Goal: Task Accomplishment & Management: Complete application form

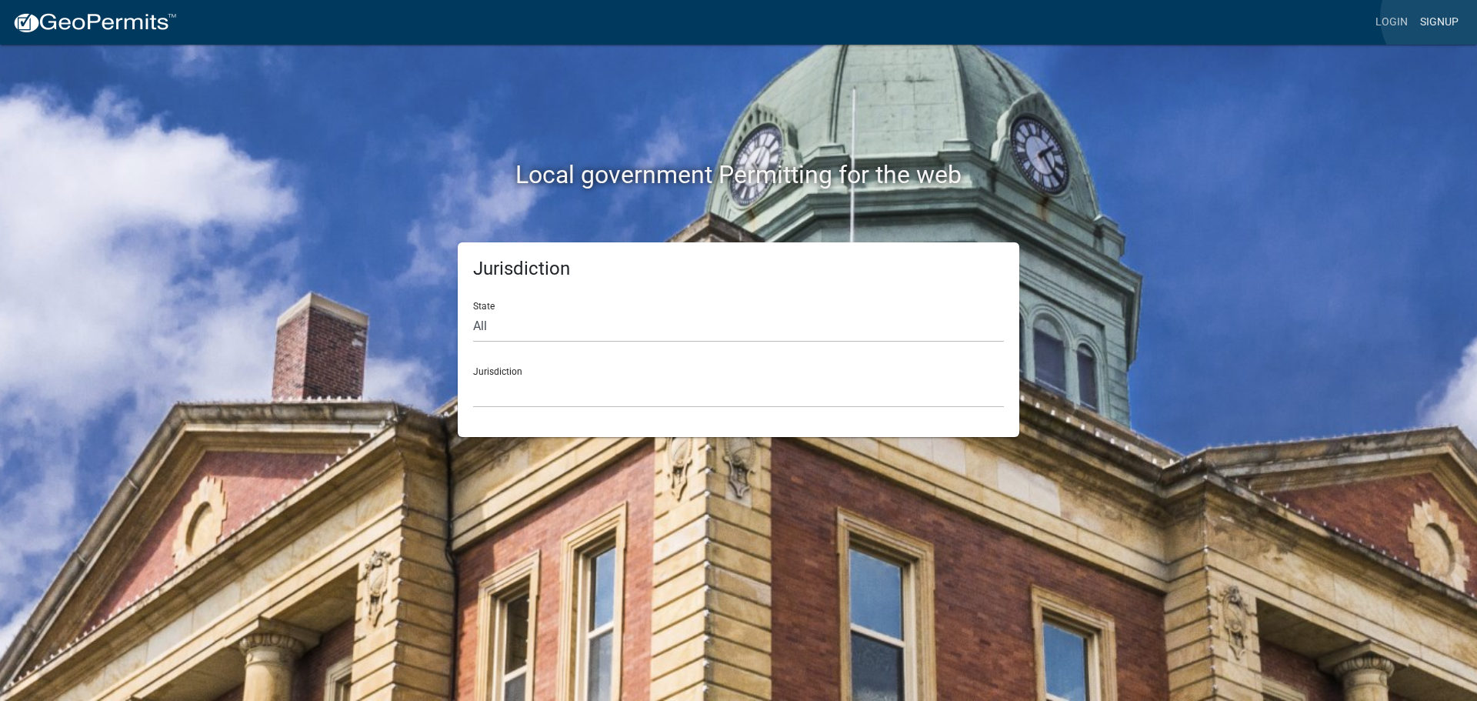
click at [1443, 17] on link "Signup" at bounding box center [1439, 22] width 51 height 29
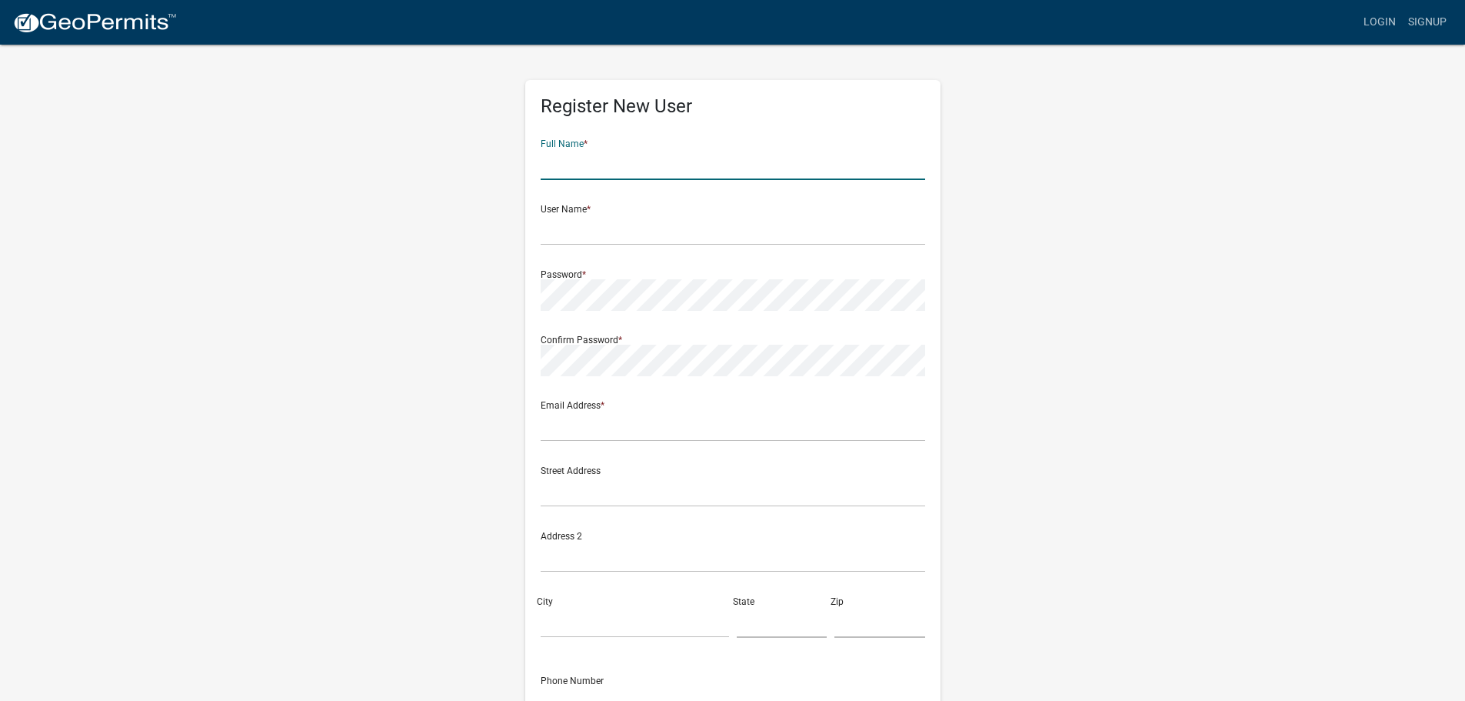
click at [612, 163] on input "text" at bounding box center [733, 164] width 385 height 32
type input "[PERSON_NAME]"
type input "[STREET_ADDRESS]"
type input "Eatonton"
type input "GA"
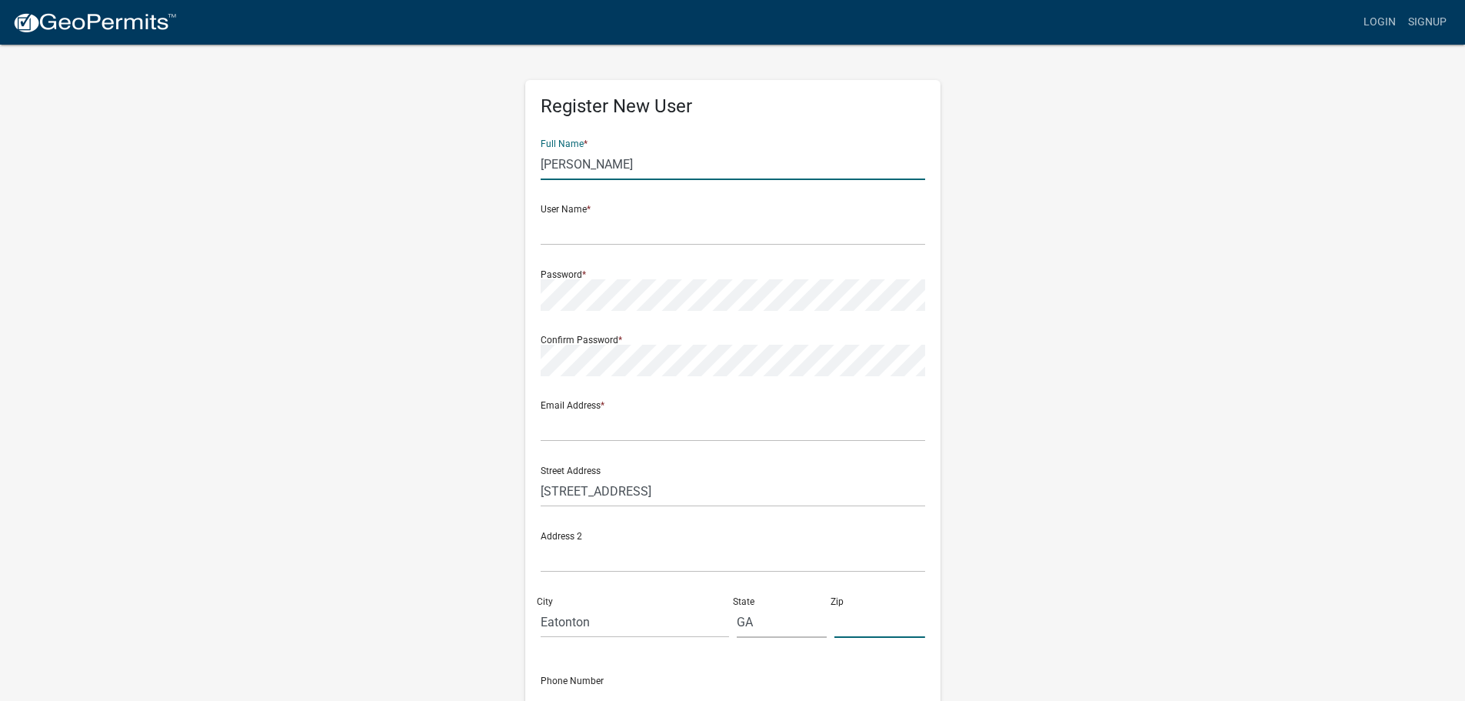
type input "31024"
click at [598, 228] on input "text" at bounding box center [733, 230] width 385 height 32
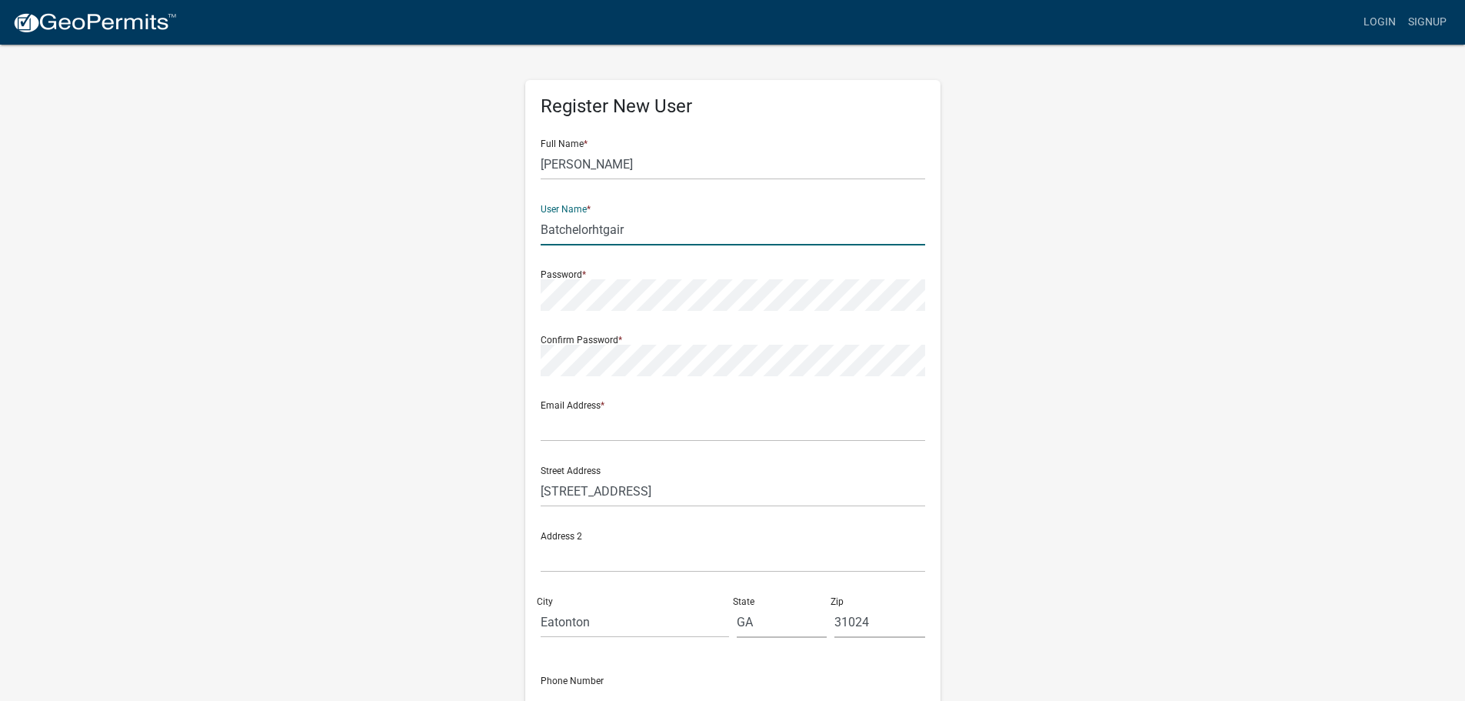
type input "Batchelorhtgair"
click at [568, 425] on input "text" at bounding box center [733, 426] width 385 height 32
type input "[EMAIL_ADDRESS][DOMAIN_NAME]"
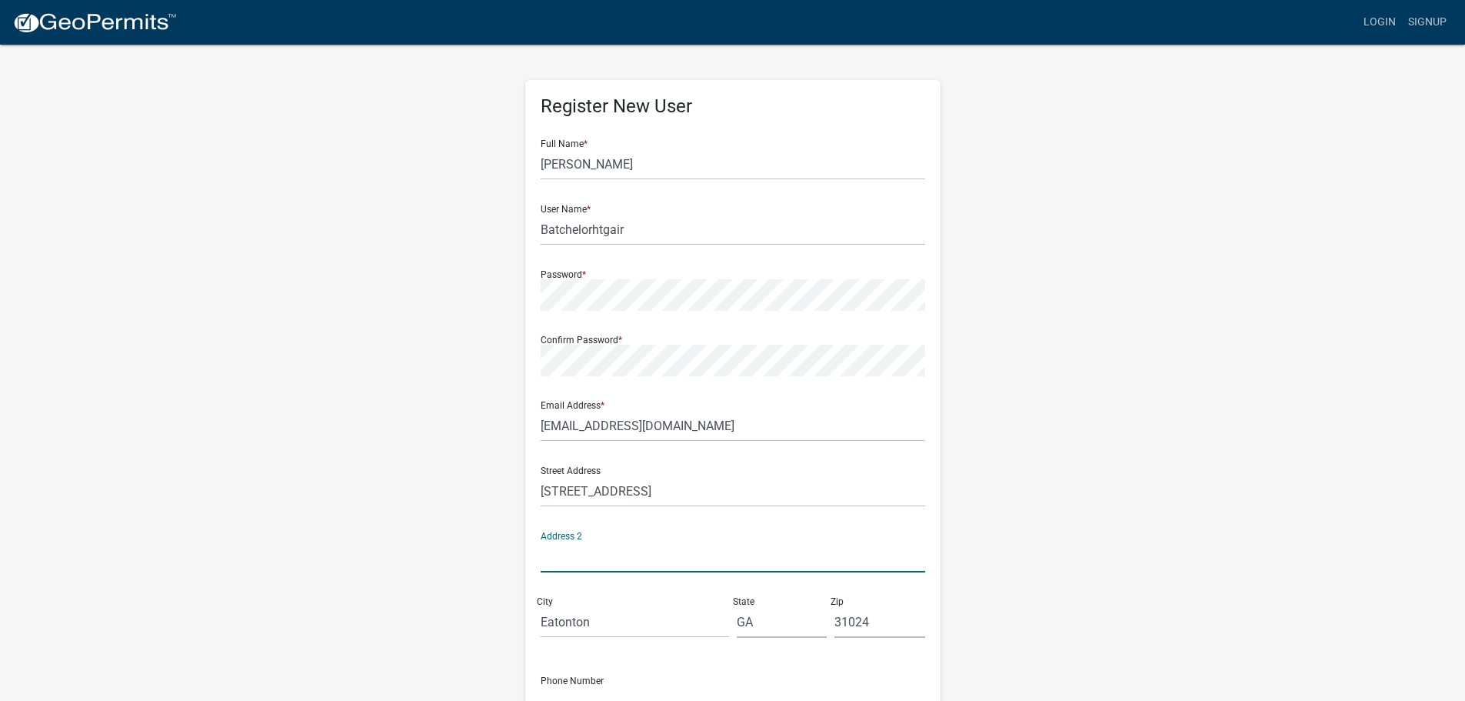
click at [608, 558] on input "text" at bounding box center [733, 557] width 385 height 32
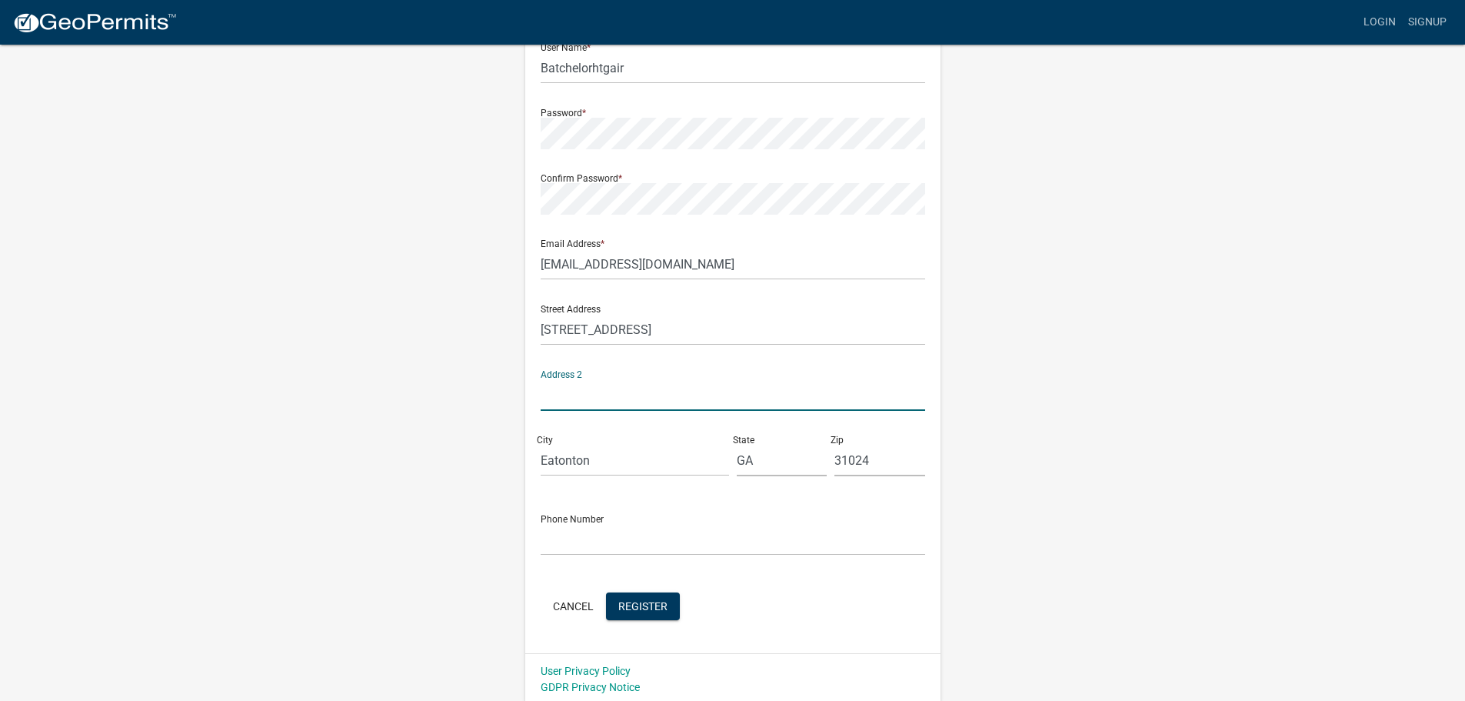
scroll to position [165, 0]
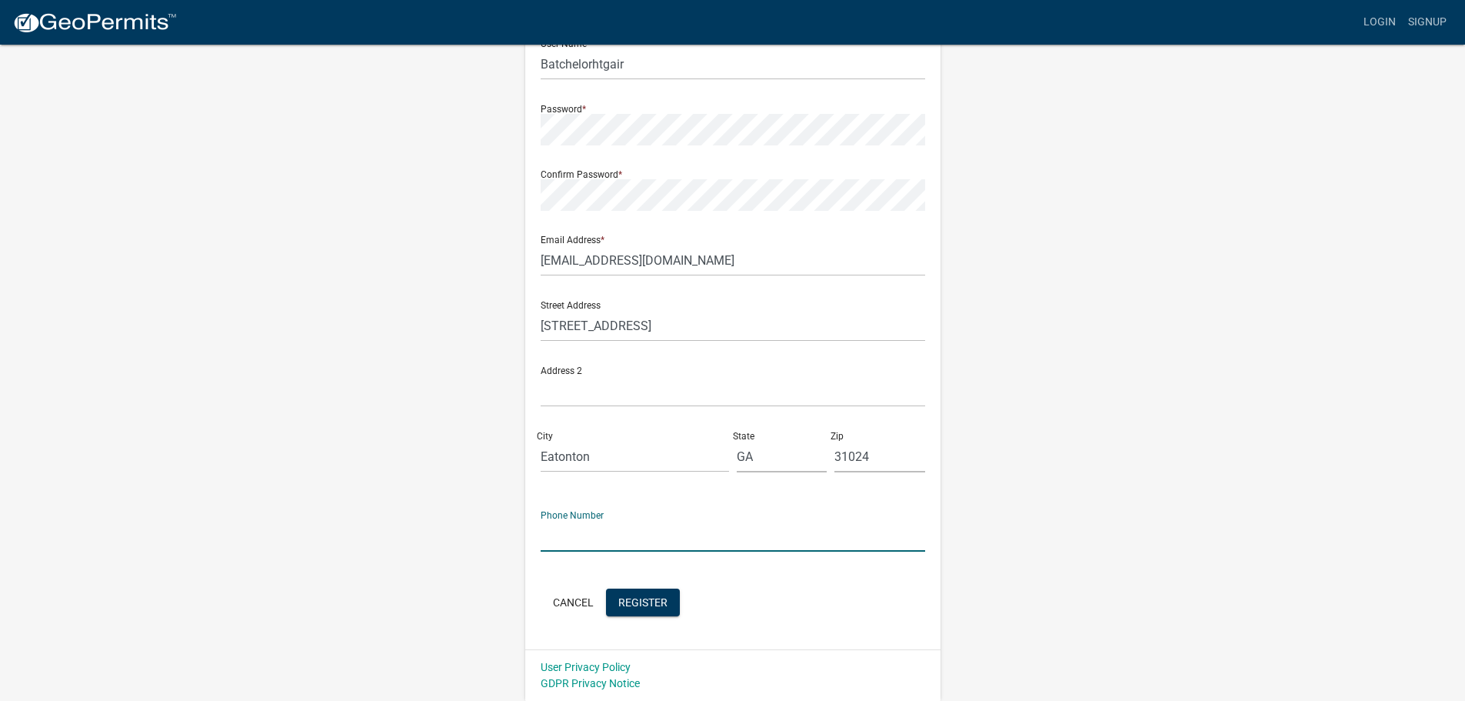
click at [592, 522] on input "text" at bounding box center [733, 536] width 385 height 32
type input "4784519888"
click at [619, 598] on span "Register" at bounding box center [642, 601] width 49 height 12
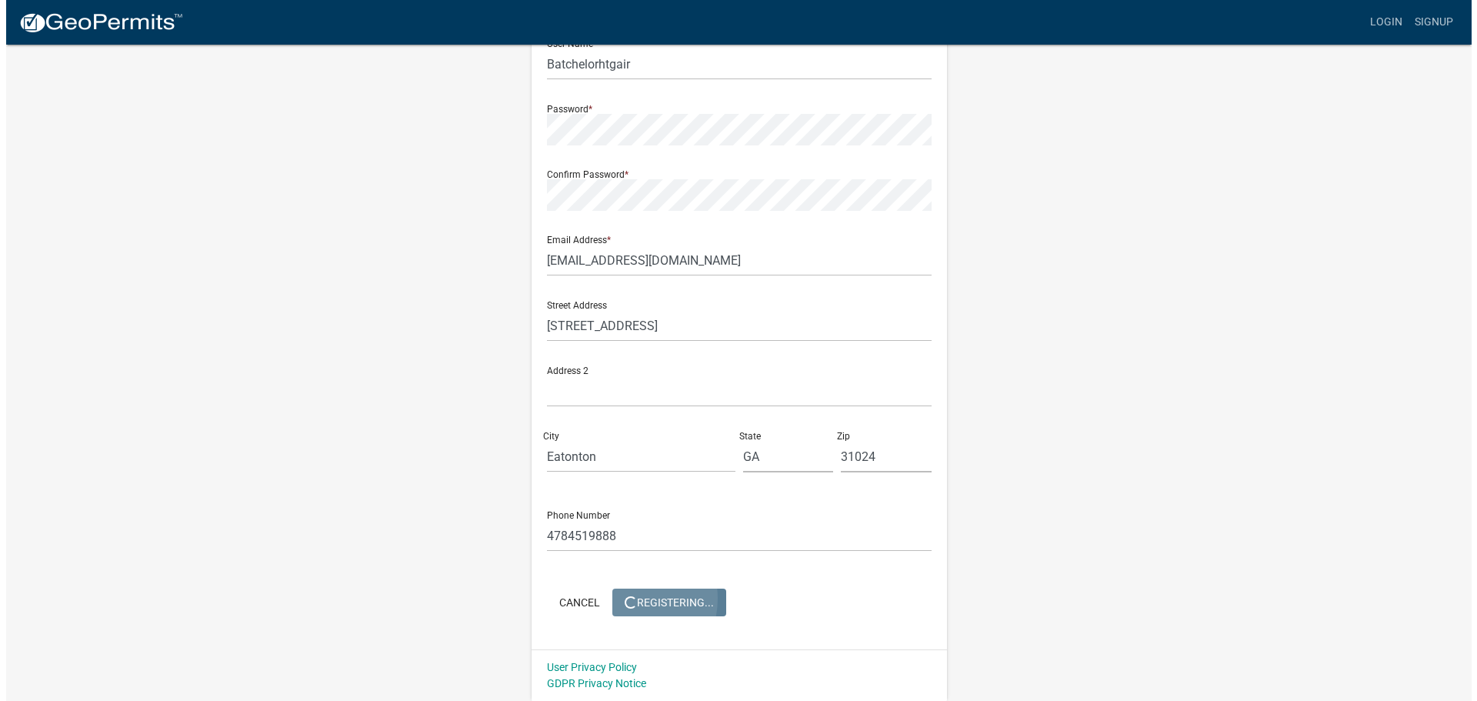
scroll to position [0, 0]
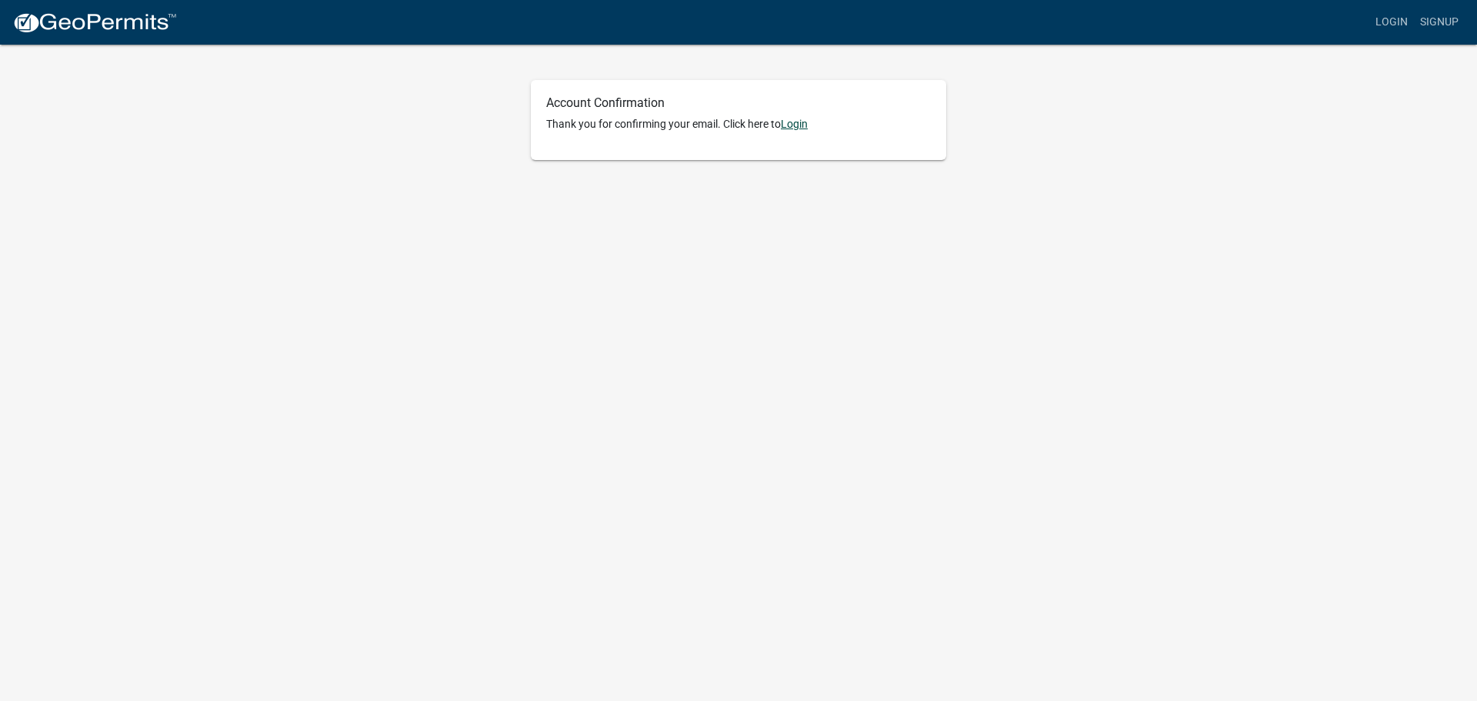
click at [798, 120] on link "Login" at bounding box center [794, 124] width 27 height 12
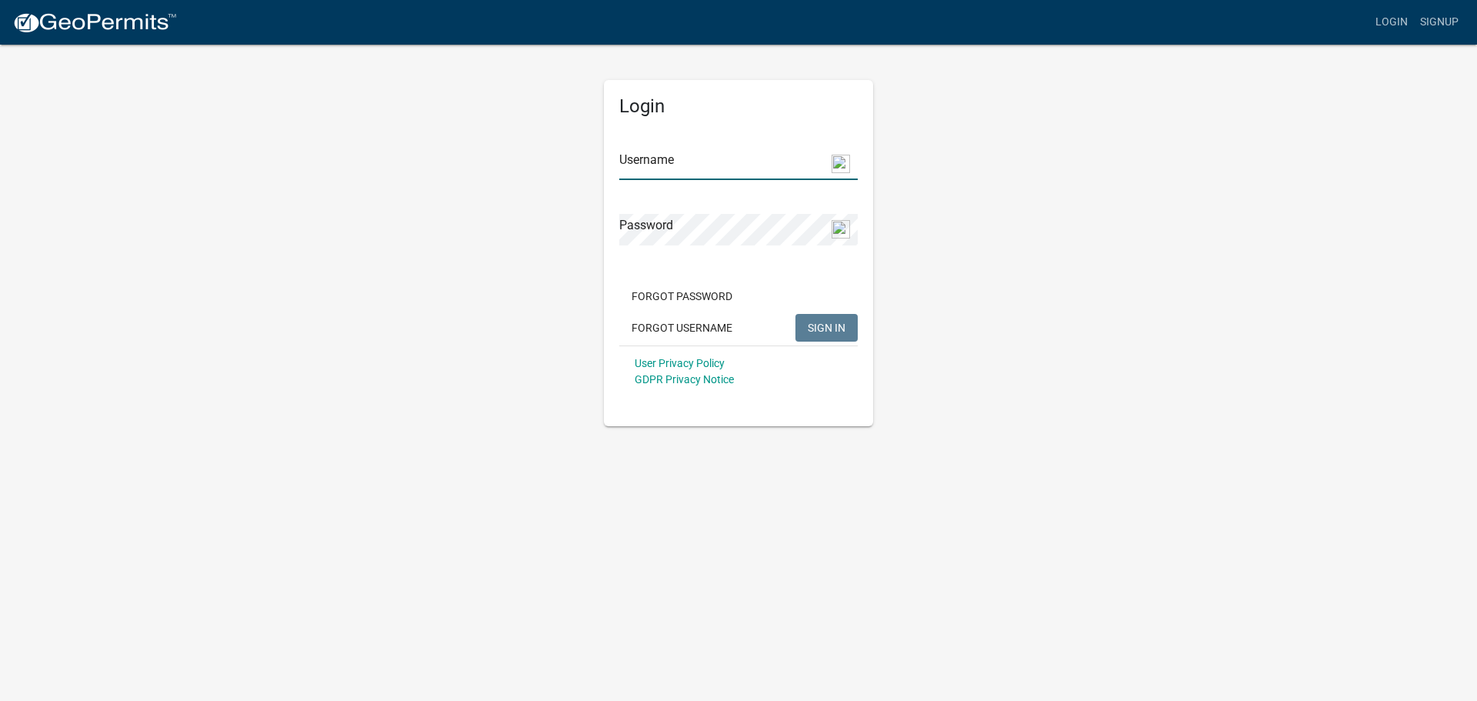
type input "Batchelorhtgair"
click at [821, 325] on span "SIGN IN" at bounding box center [827, 327] width 38 height 12
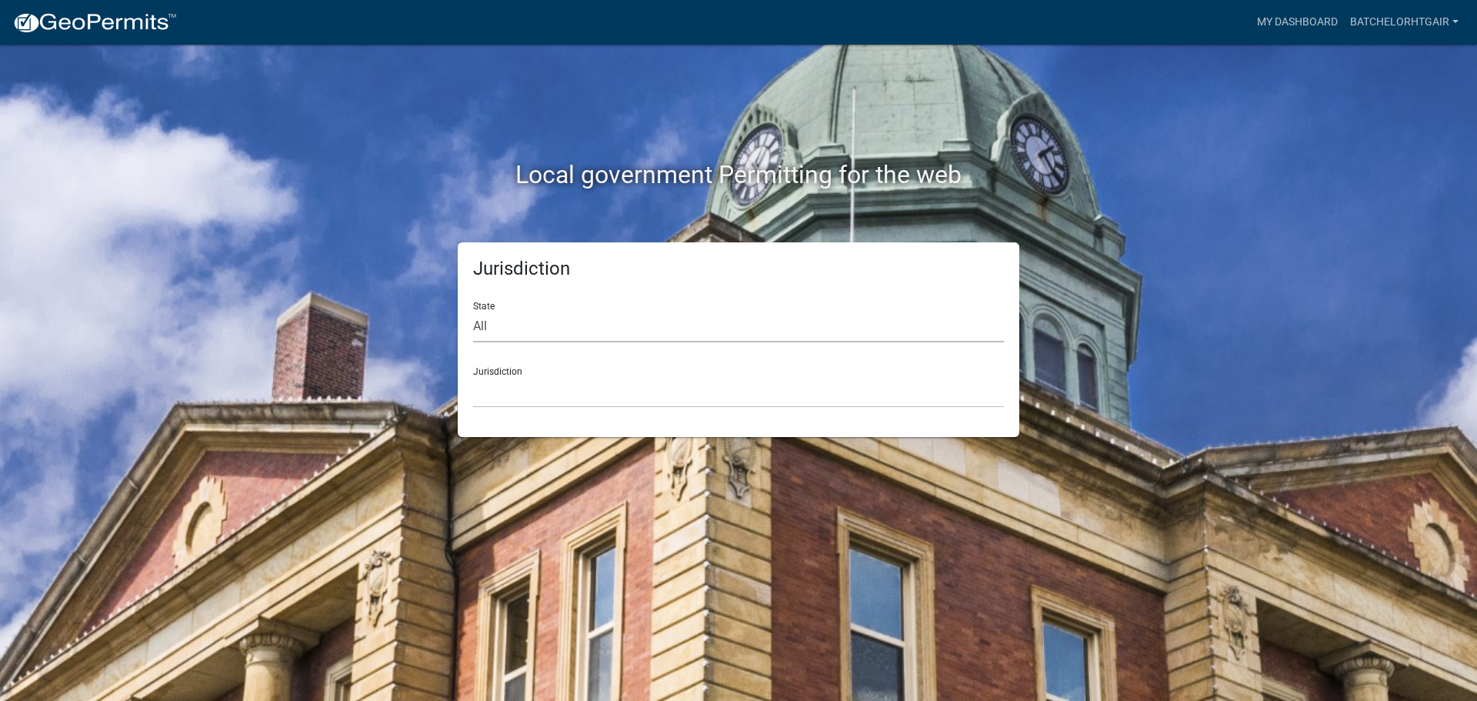
click at [515, 313] on select "All Colorado Georgia Indiana Iowa Kansas Minnesota Ohio South Carolina Wisconsin" at bounding box center [738, 327] width 531 height 32
select select "[US_STATE]"
click at [473, 311] on select "All Colorado Georgia Indiana Iowa Kansas Minnesota Ohio South Carolina Wisconsin" at bounding box center [738, 327] width 531 height 32
click at [516, 397] on select "Carroll County, Georgia Cook County, Georgia Crawford County, Georgia Gilmer Co…" at bounding box center [738, 392] width 531 height 32
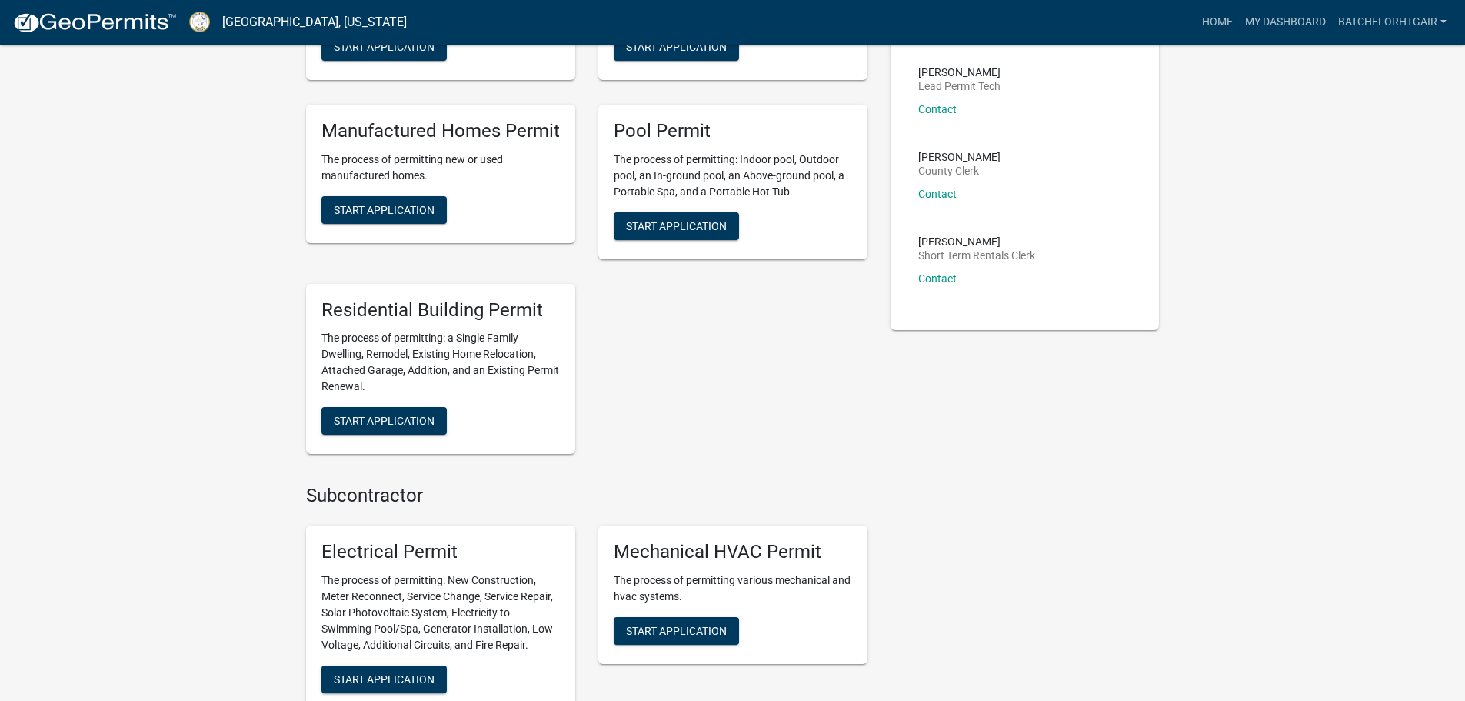
scroll to position [410, 0]
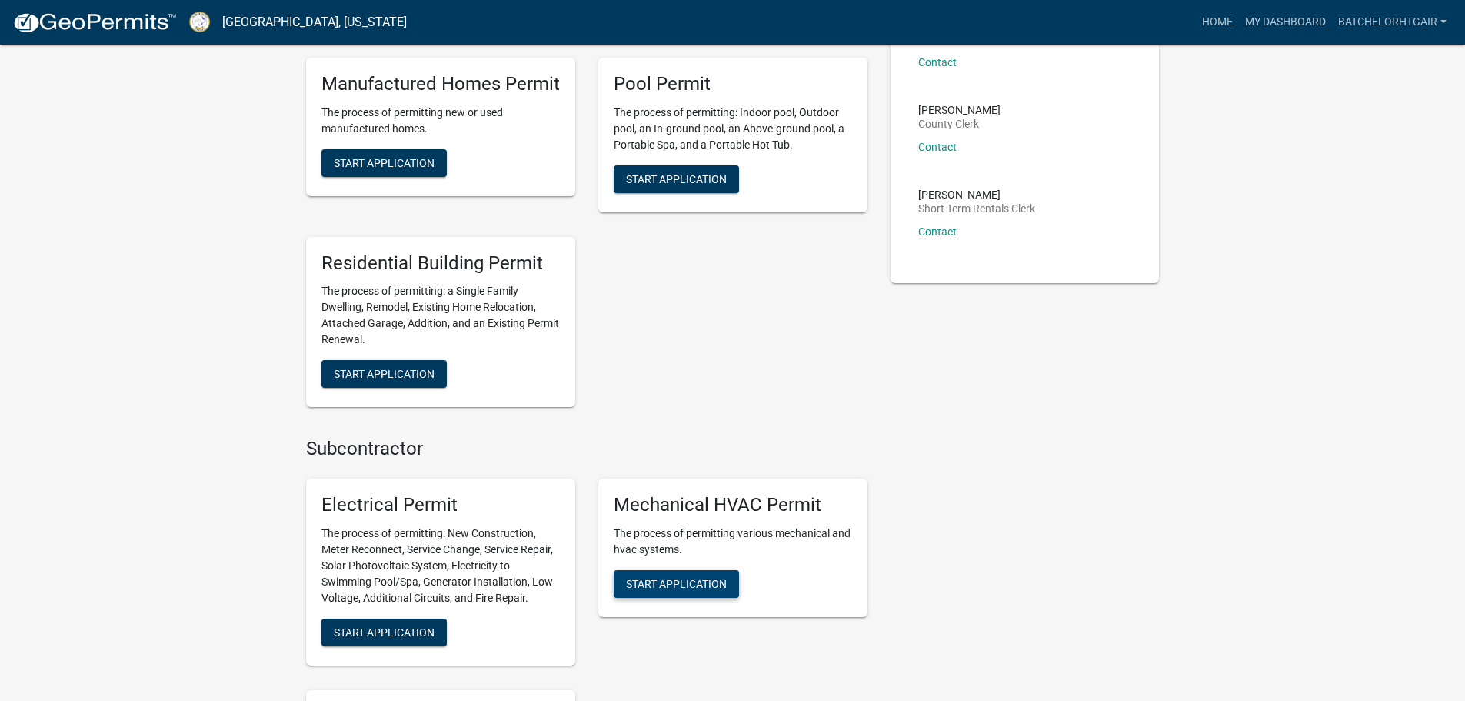
click at [691, 585] on span "Start Application" at bounding box center [676, 584] width 101 height 12
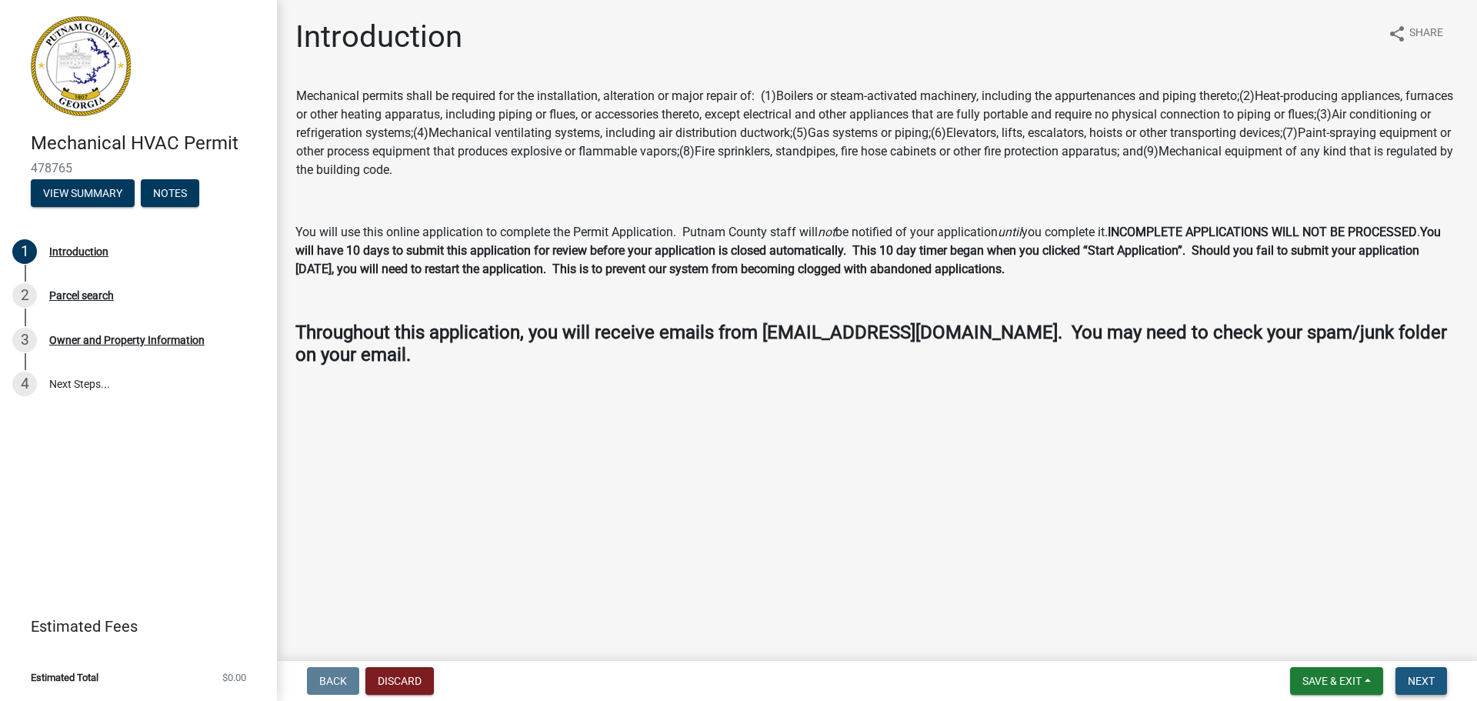
click at [1416, 673] on button "Next" at bounding box center [1421, 681] width 52 height 28
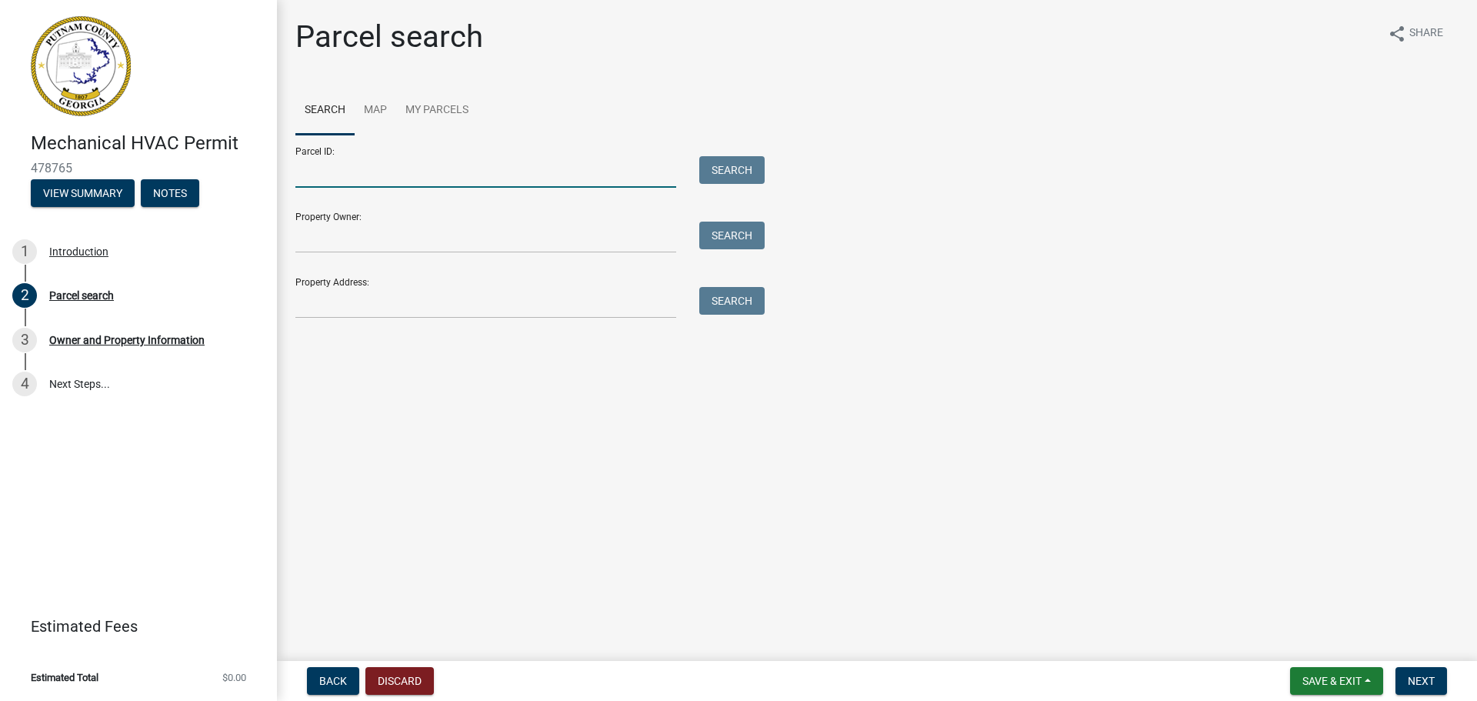
click at [341, 173] on input "Parcel ID:" at bounding box center [485, 172] width 381 height 32
click at [345, 221] on input "Property Owner:" at bounding box center [485, 237] width 381 height 32
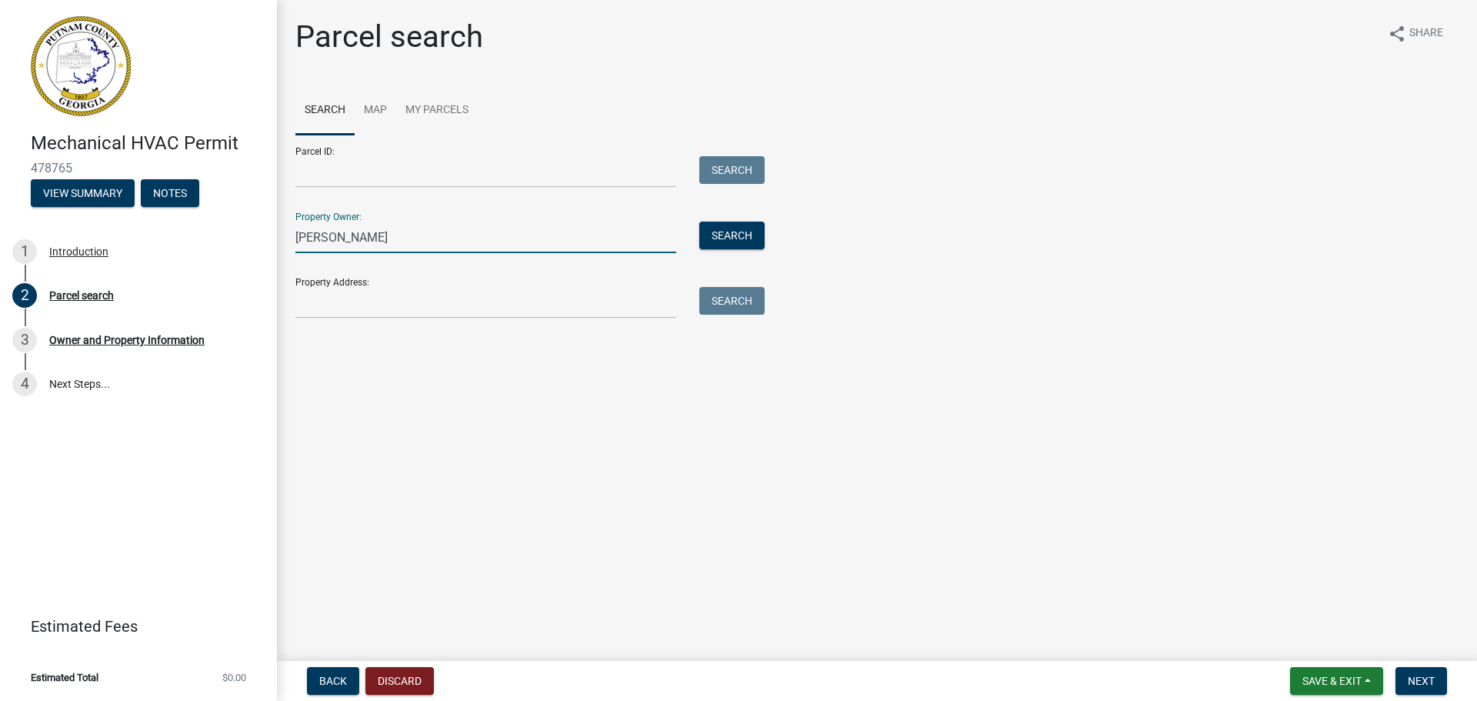
type input "James Marshall III"
click at [332, 311] on input "Property Address:" at bounding box center [485, 303] width 381 height 32
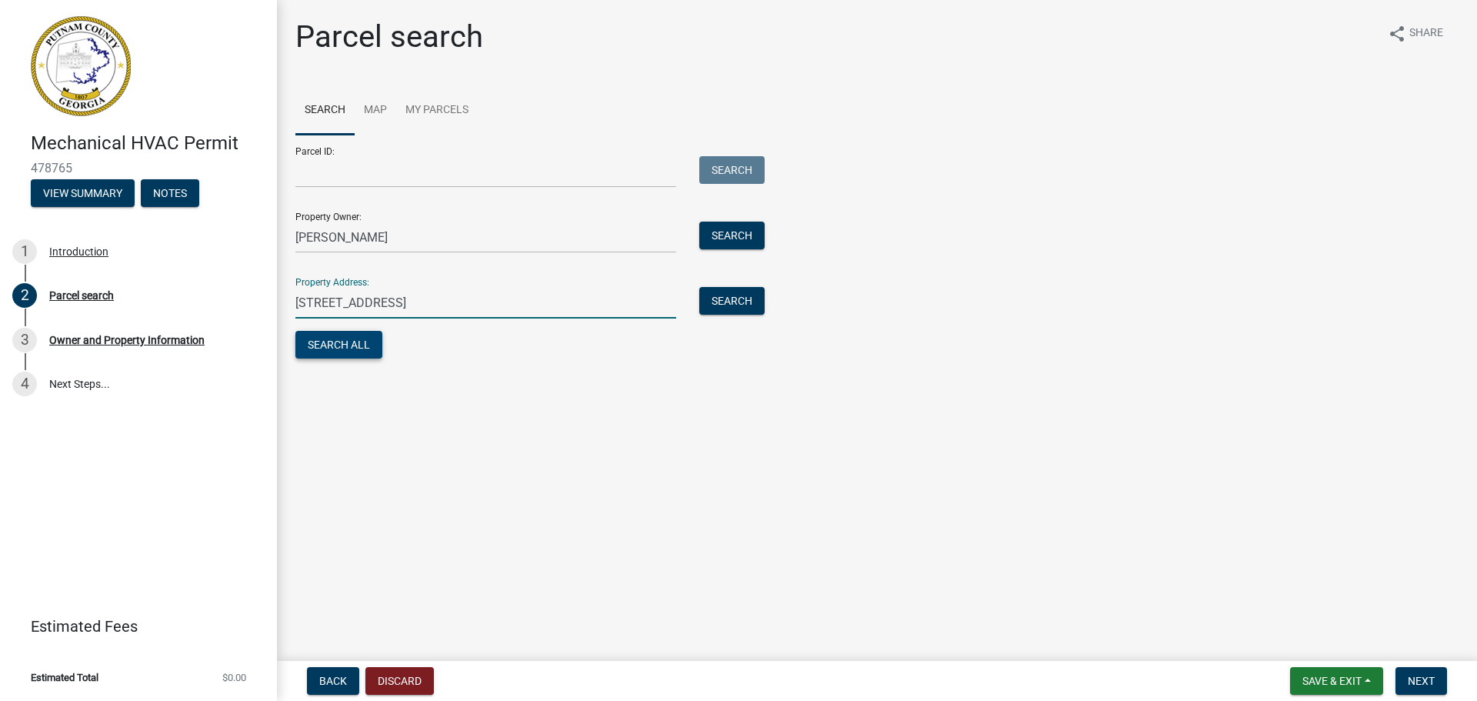
type input "200 Grove St"
click at [358, 351] on button "Search All" at bounding box center [338, 345] width 87 height 28
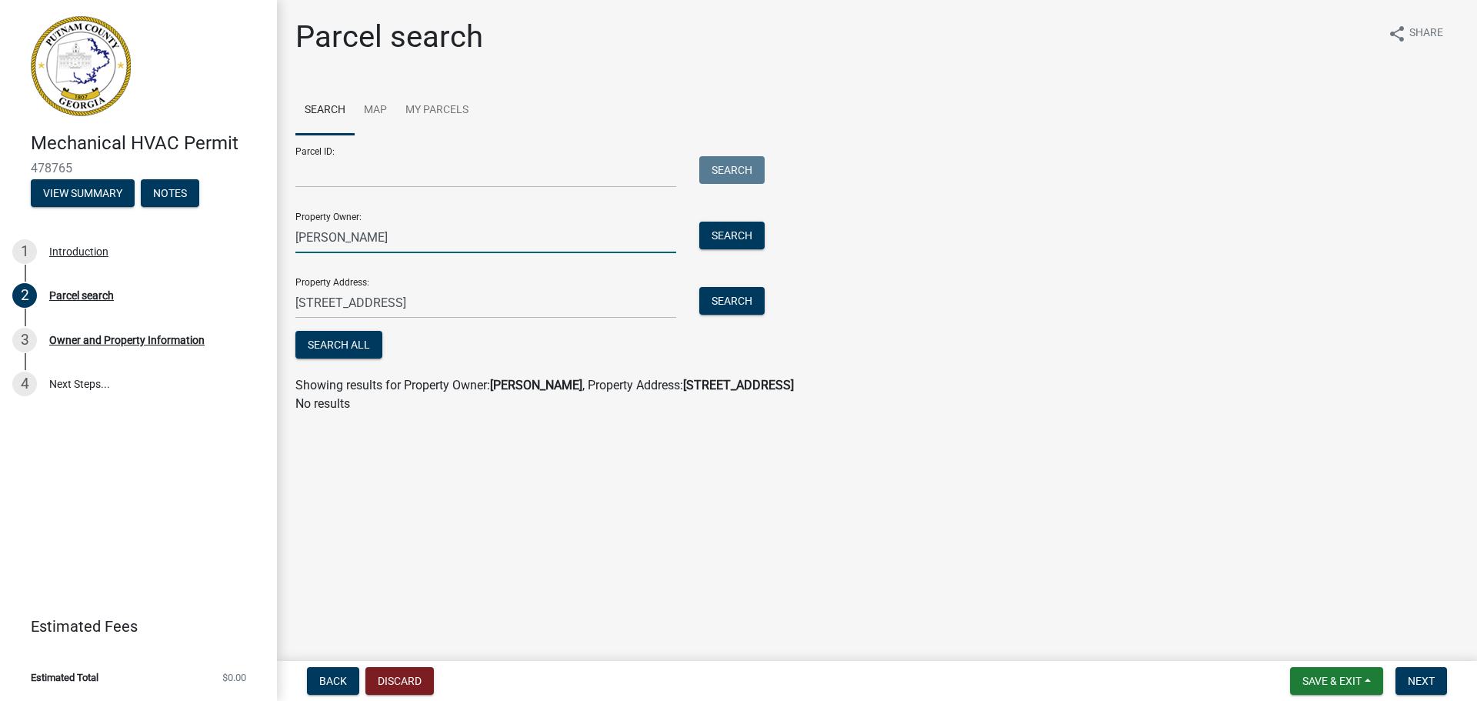
click at [418, 237] on input "James Marshall III" at bounding box center [485, 237] width 381 height 32
click at [352, 341] on button "Search All" at bounding box center [338, 345] width 87 height 28
click at [411, 171] on input "Parcel ID:" at bounding box center [485, 172] width 381 height 32
click at [345, 350] on button "Search All" at bounding box center [338, 345] width 87 height 28
click at [1419, 681] on span "Next" at bounding box center [1420, 680] width 27 height 12
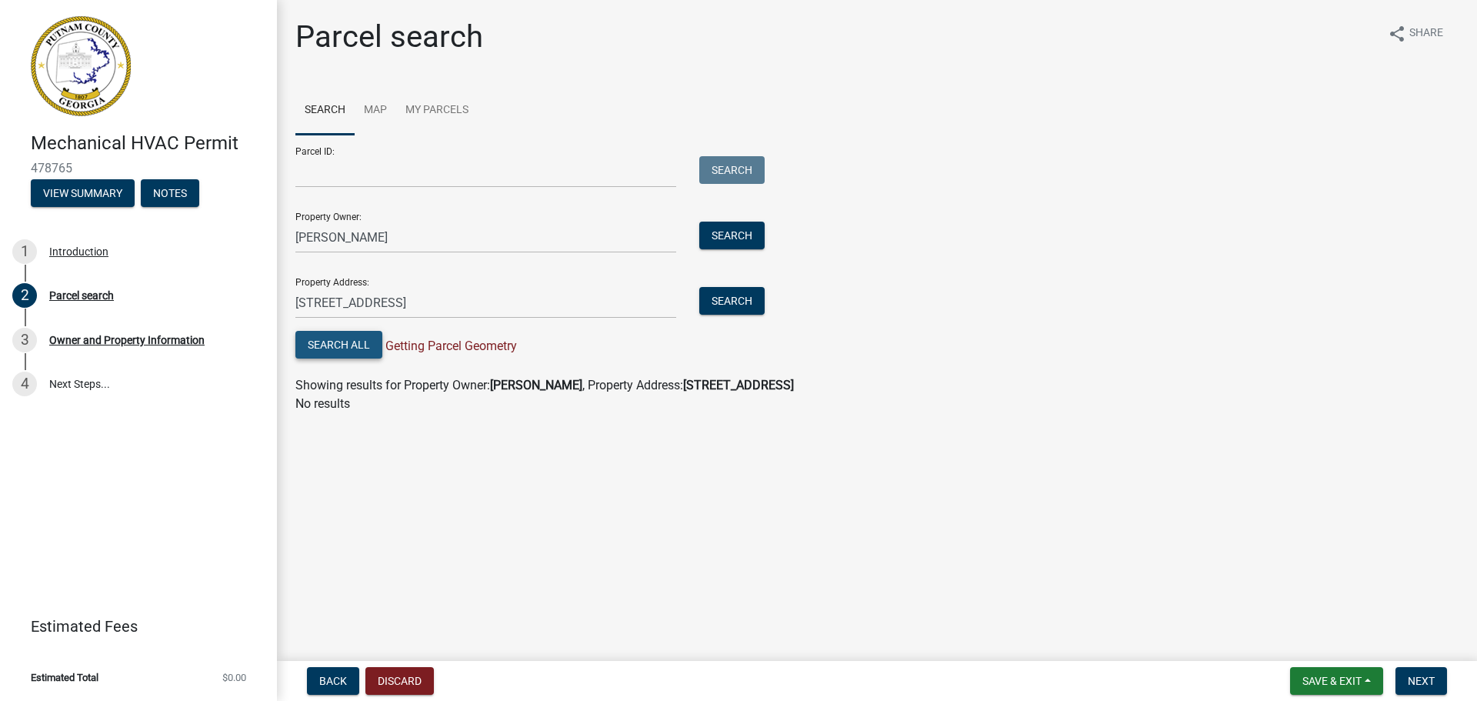
click at [352, 352] on button "Search All" at bounding box center [338, 345] width 87 height 28
click at [406, 237] on input "James Marshall" at bounding box center [485, 237] width 381 height 32
type input "James Marshall III"
click at [329, 343] on button "Search All" at bounding box center [338, 345] width 87 height 28
click at [376, 114] on link "Map" at bounding box center [376, 110] width 42 height 49
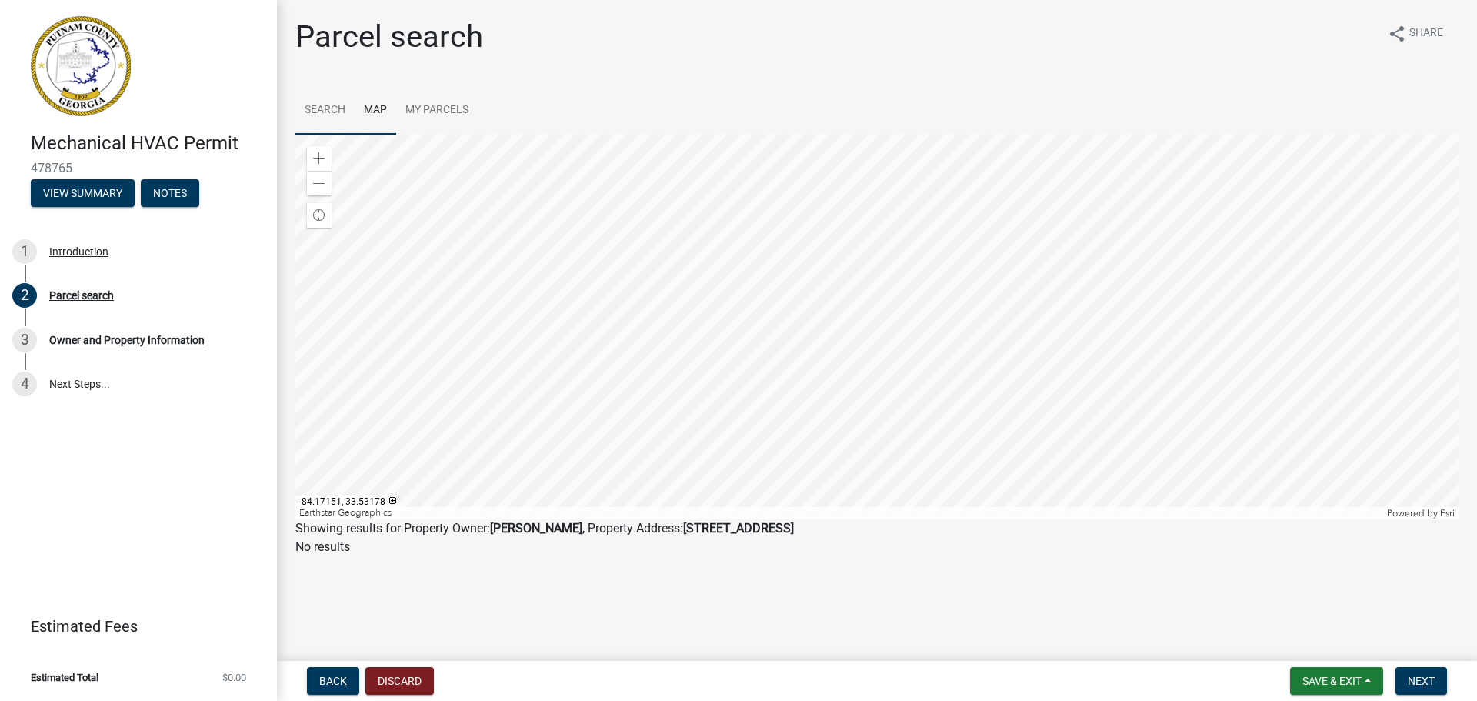
click at [334, 103] on link "Search" at bounding box center [324, 110] width 59 height 49
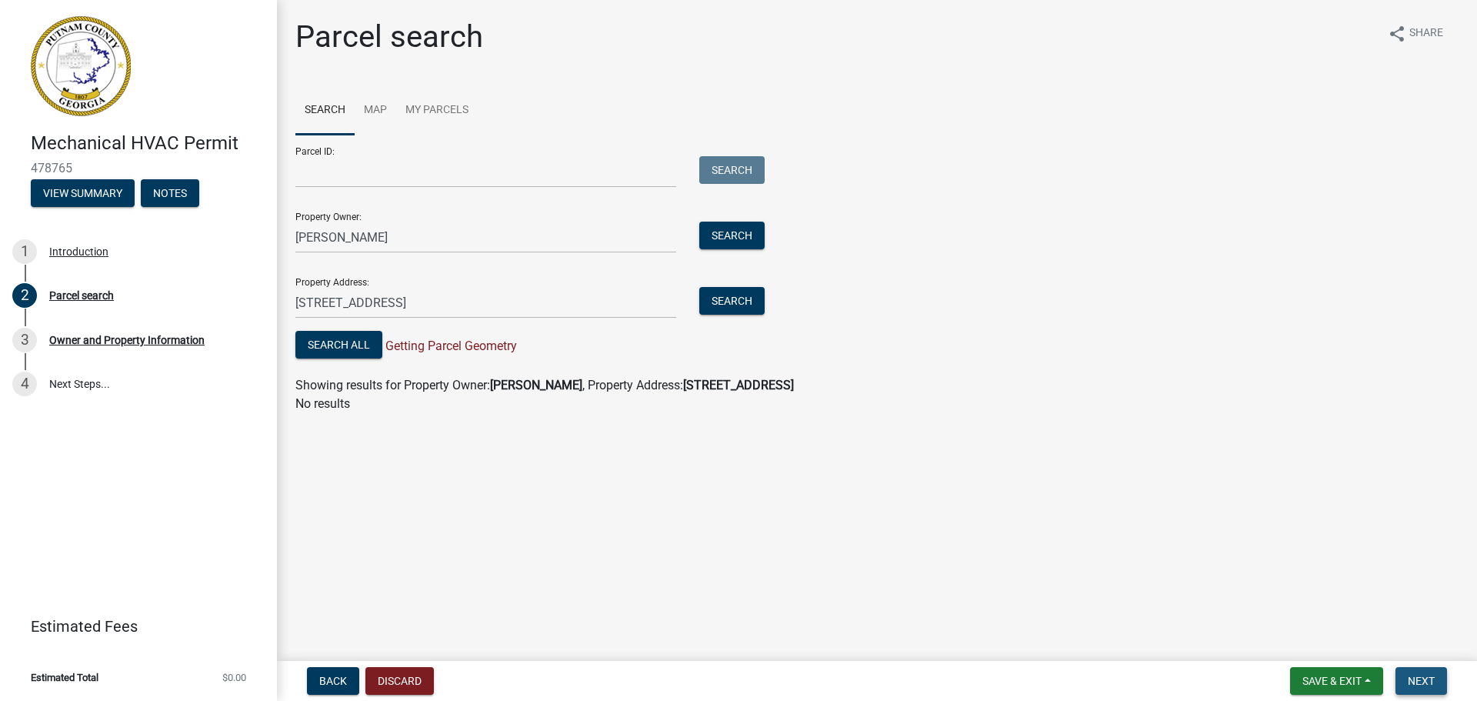
click at [1425, 681] on span "Next" at bounding box center [1420, 680] width 27 height 12
